Goal: Complete application form: Complete application form

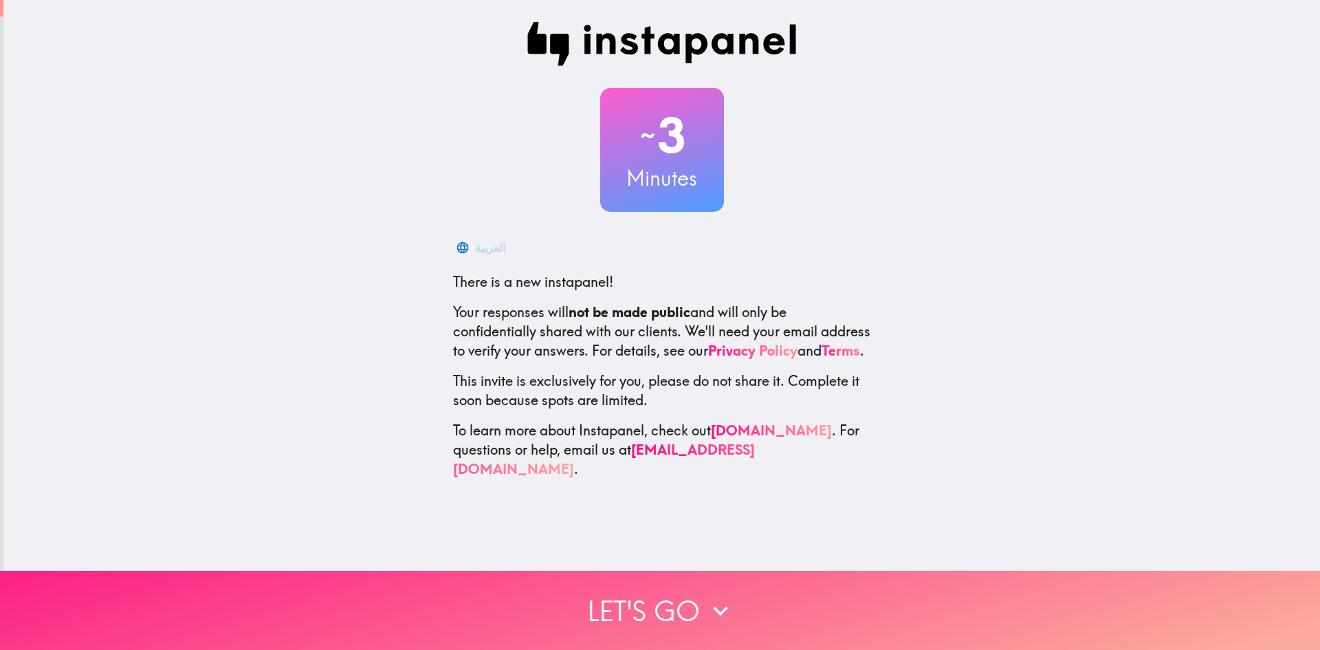
click at [713, 595] on icon "button" at bounding box center [720, 610] width 30 height 30
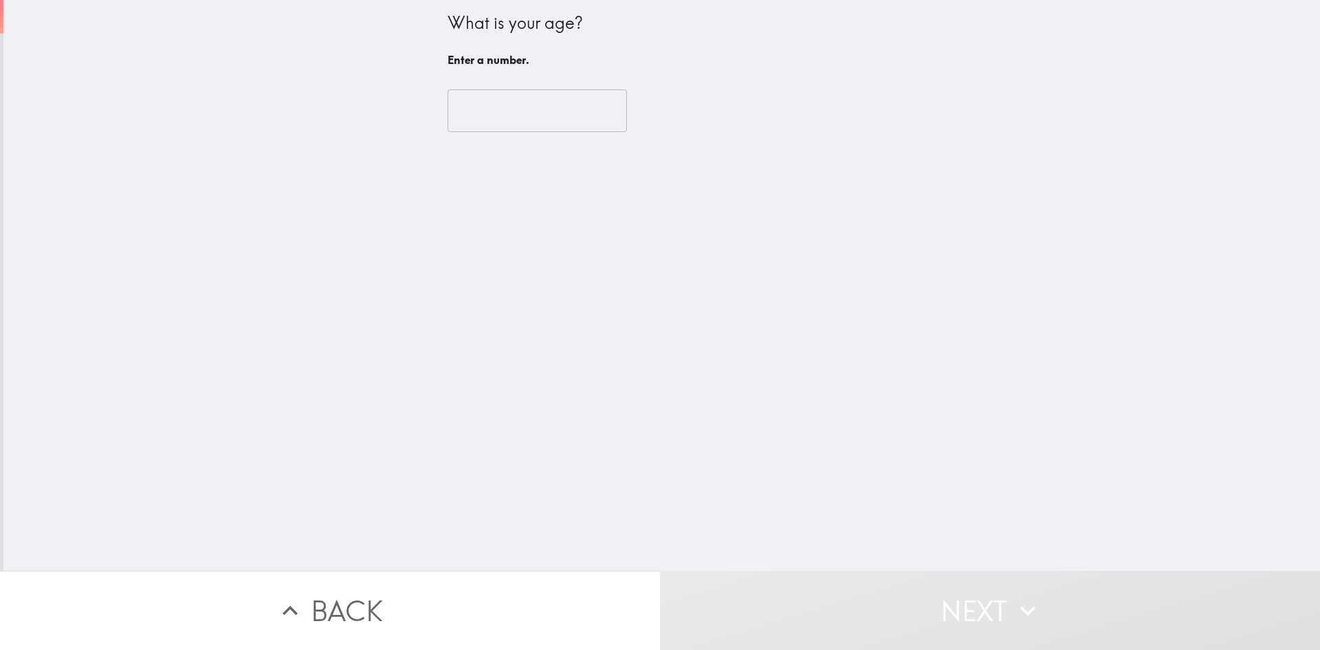
click at [525, 101] on input "number" at bounding box center [537, 110] width 179 height 43
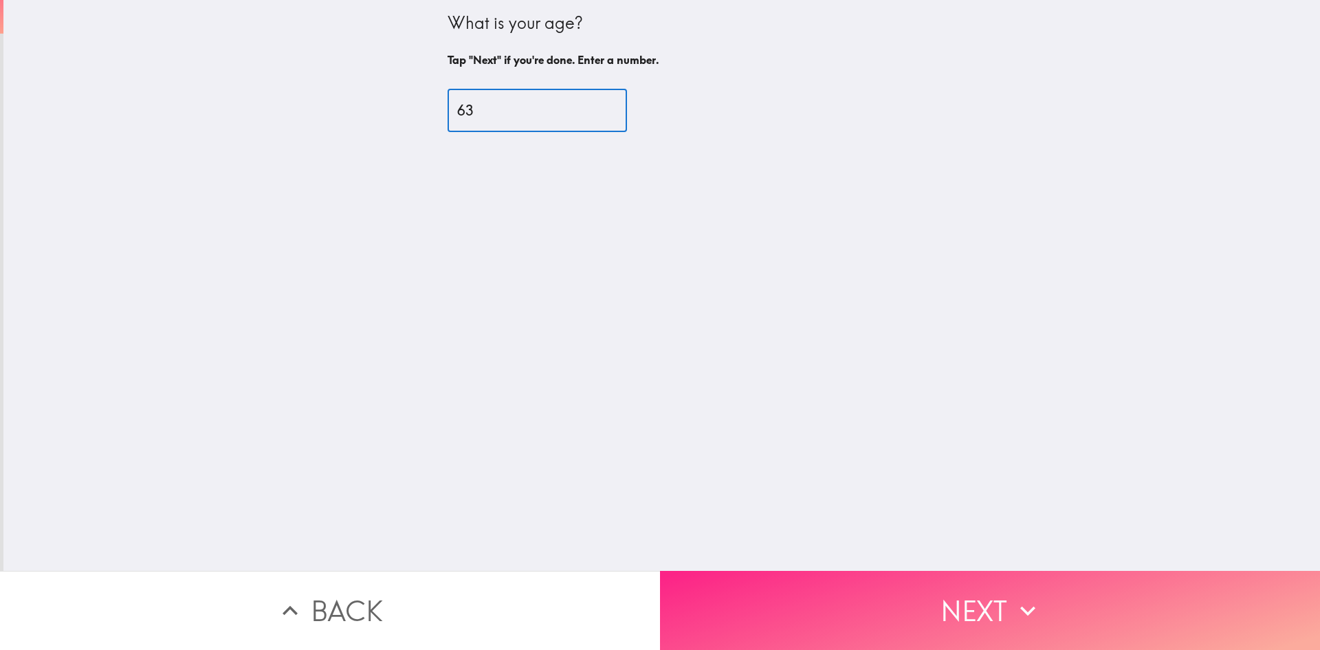
type input "63"
click at [990, 584] on button "Next" at bounding box center [990, 610] width 660 height 79
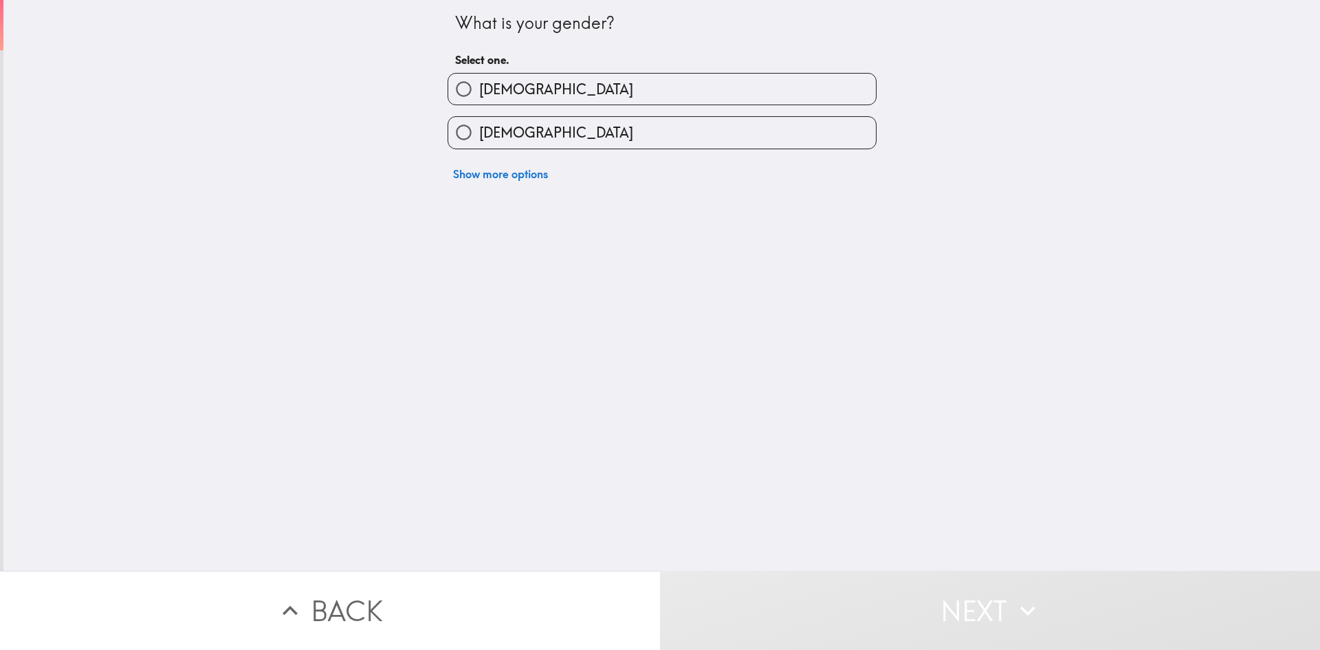
click at [529, 138] on label "[DEMOGRAPHIC_DATA]" at bounding box center [662, 132] width 428 height 31
click at [479, 138] on input "[DEMOGRAPHIC_DATA]" at bounding box center [463, 132] width 31 height 31
radio input "true"
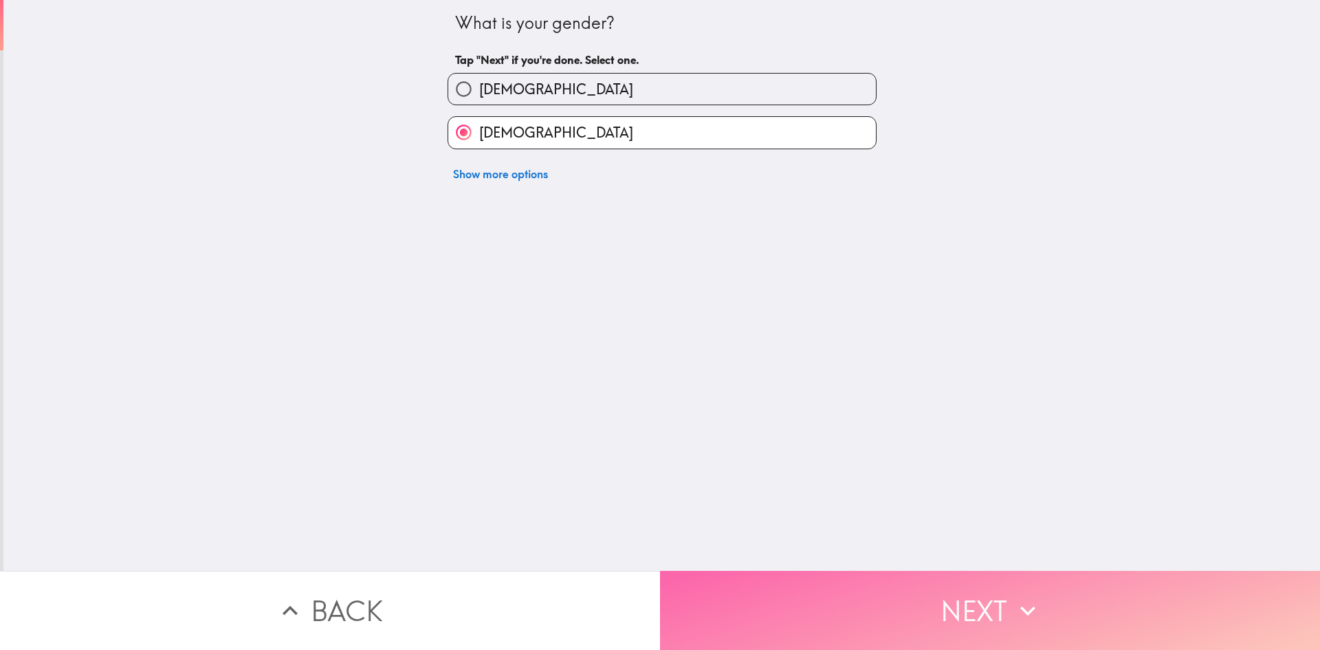
click at [956, 580] on button "Next" at bounding box center [990, 610] width 660 height 79
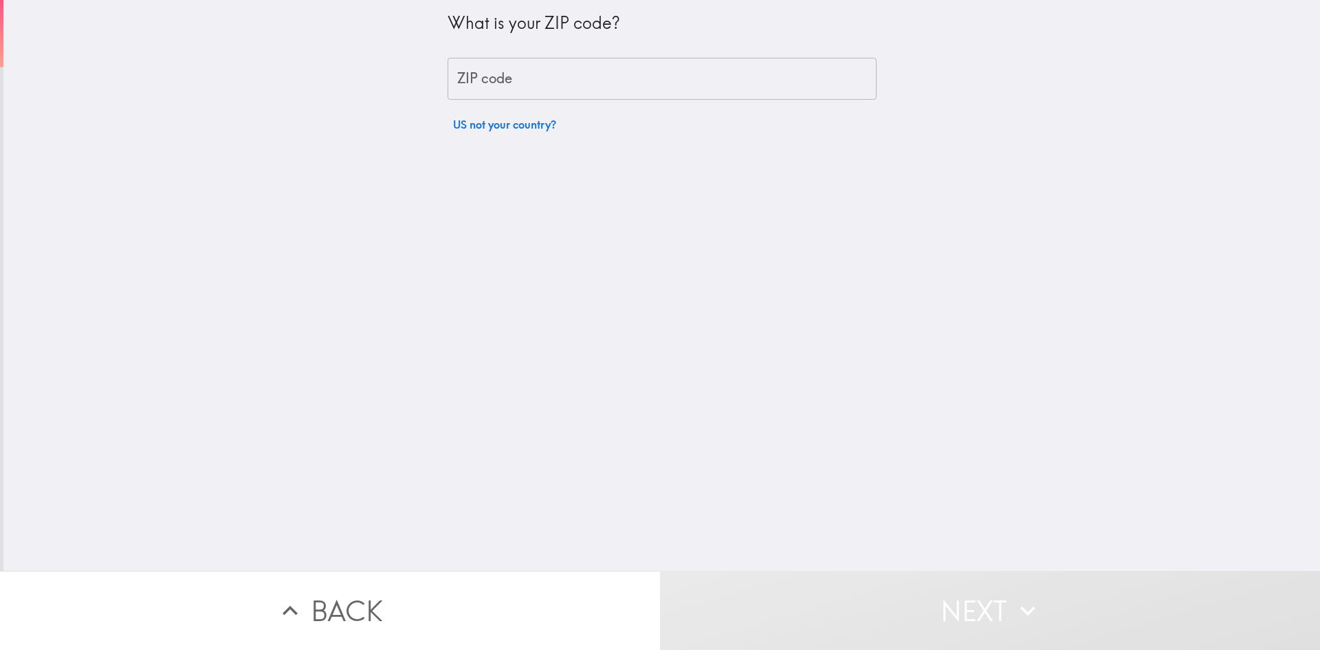
click at [549, 87] on input "ZIP code" at bounding box center [662, 79] width 429 height 43
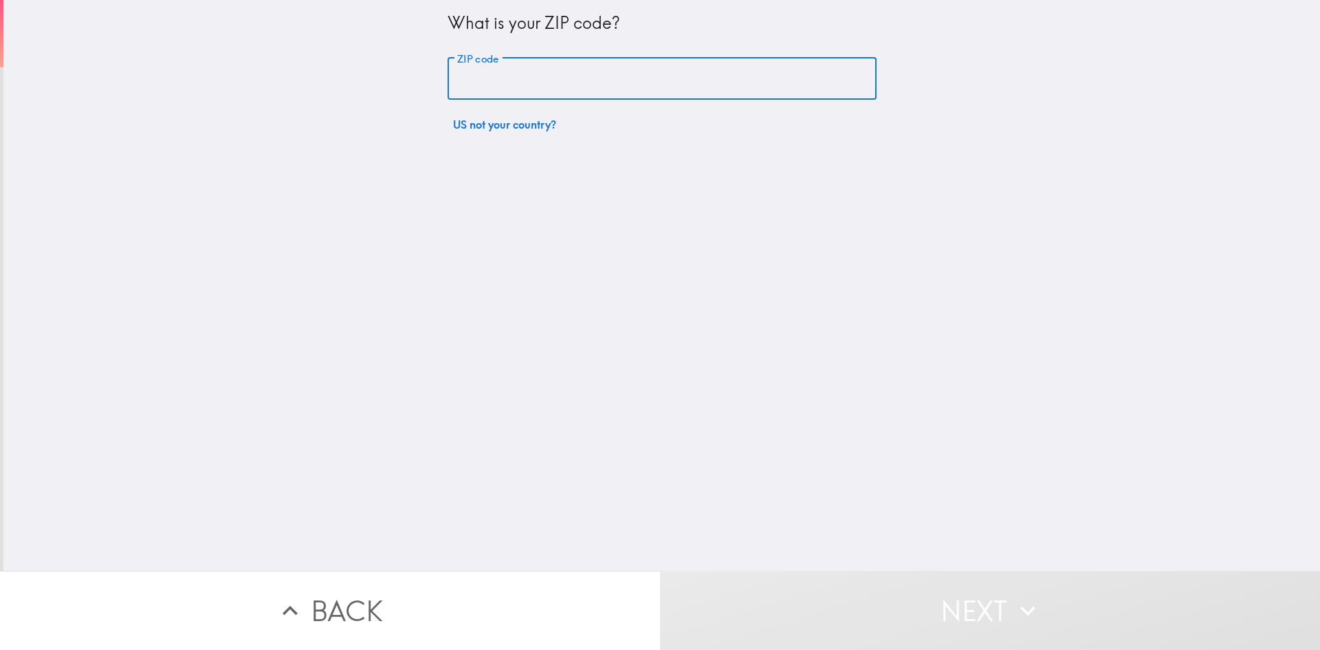
type input "11374"
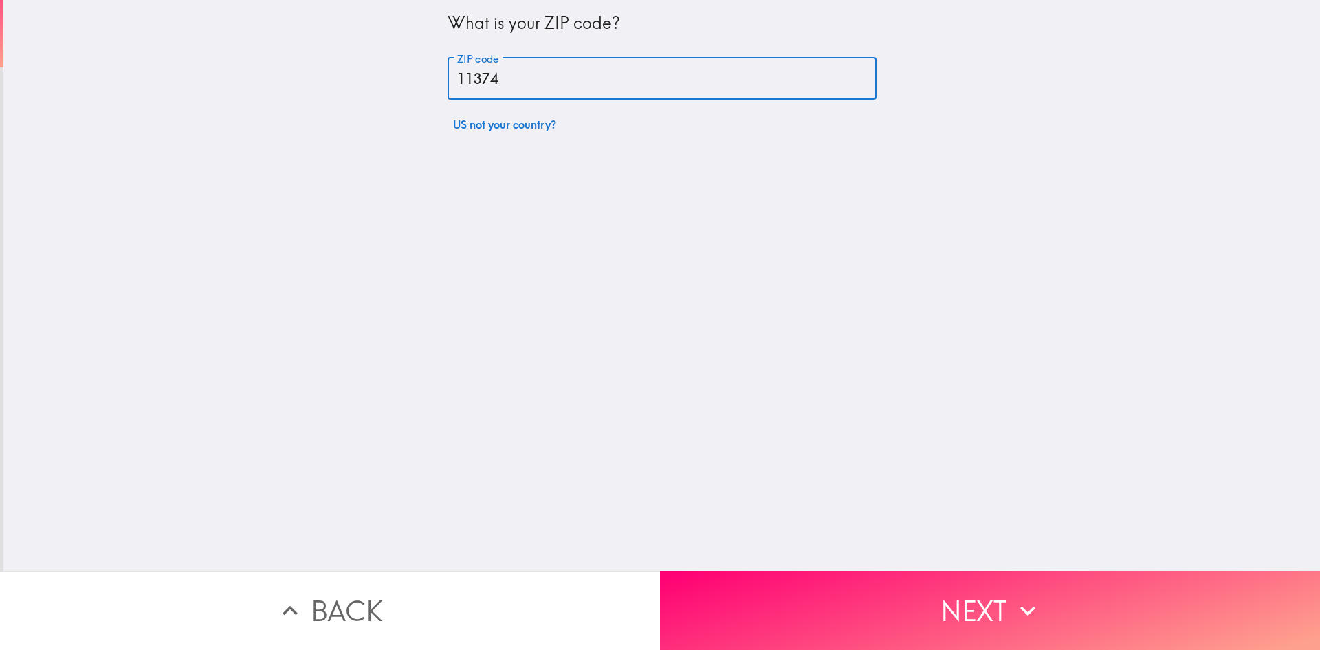
click at [881, 571] on button "Next" at bounding box center [990, 610] width 660 height 79
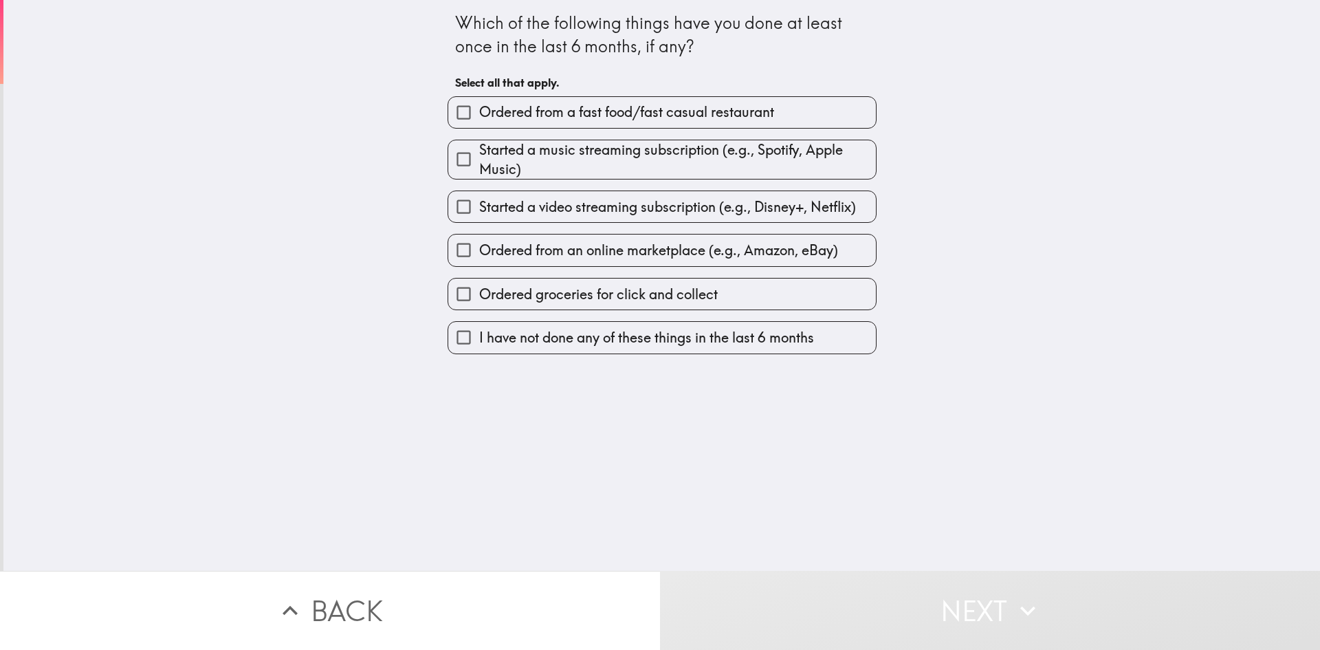
click at [818, 336] on label "I have not done any of these things in the last 6 months" at bounding box center [662, 337] width 428 height 31
click at [479, 336] on input "I have not done any of these things in the last 6 months" at bounding box center [463, 337] width 31 height 31
checkbox input "true"
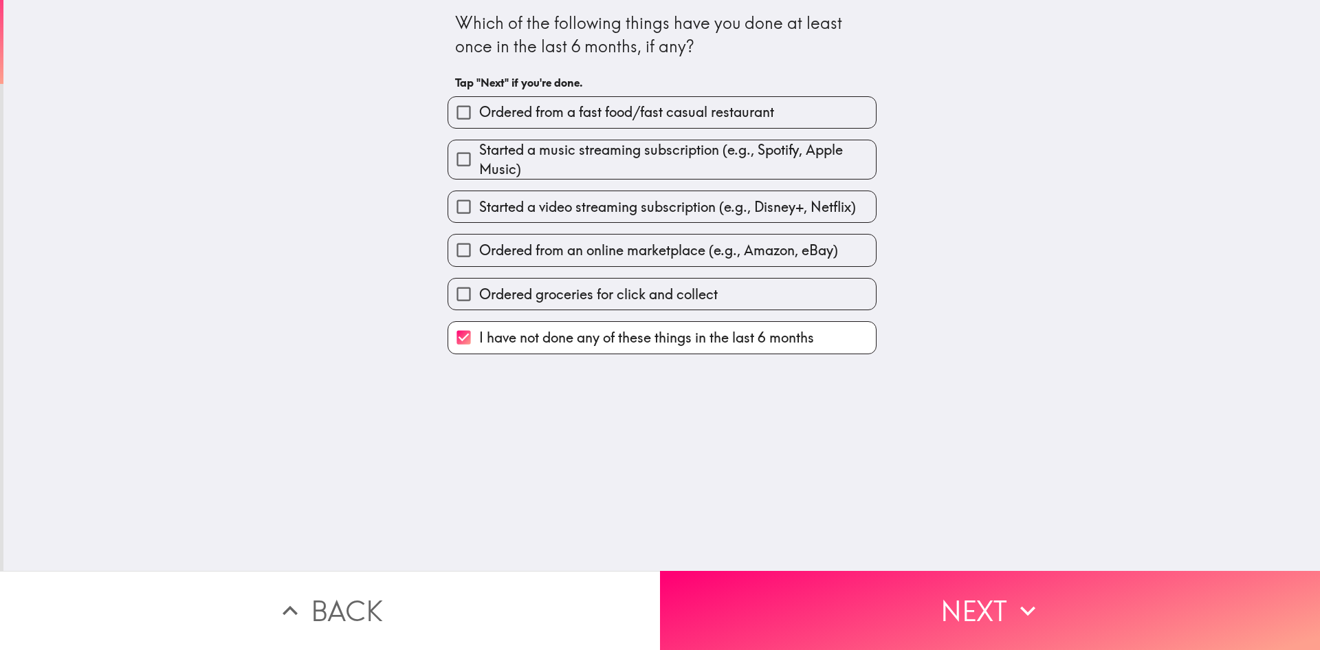
click at [862, 582] on button "Next" at bounding box center [990, 610] width 660 height 79
